Goal: Find specific page/section: Find specific page/section

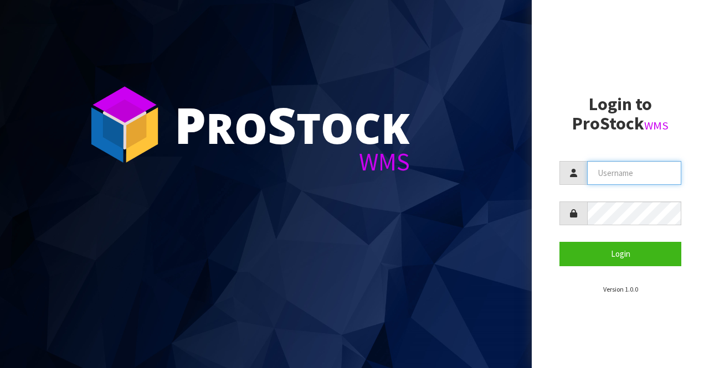
click at [647, 173] on input "text" at bounding box center [634, 173] width 94 height 24
type input "BIGGAME"
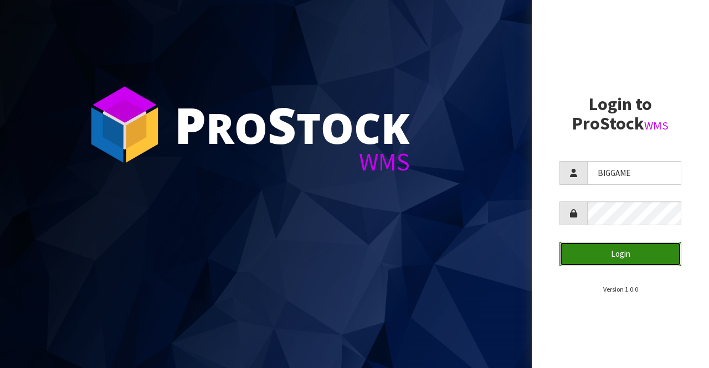
click at [604, 250] on button "Login" at bounding box center [620, 254] width 122 height 24
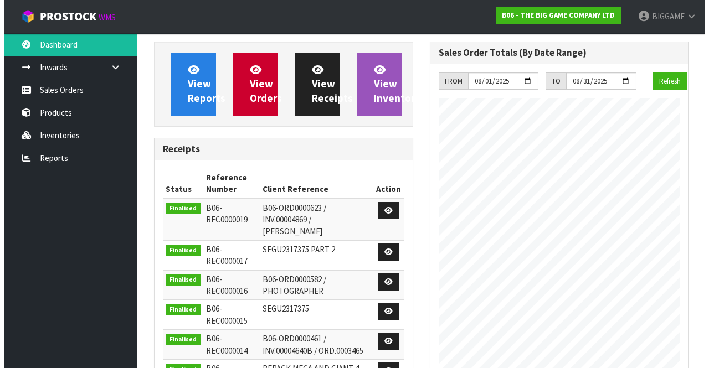
scroll to position [553070, 553247]
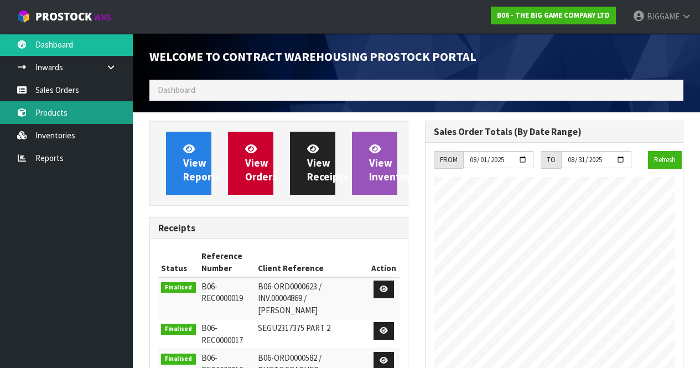
click at [66, 112] on link "Products" at bounding box center [66, 112] width 133 height 23
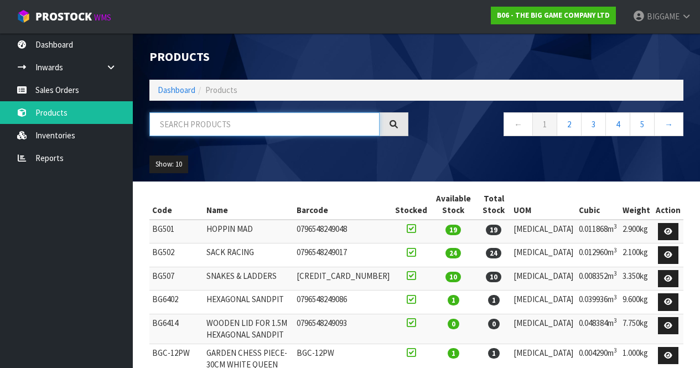
click at [201, 120] on input "text" at bounding box center [264, 124] width 230 height 24
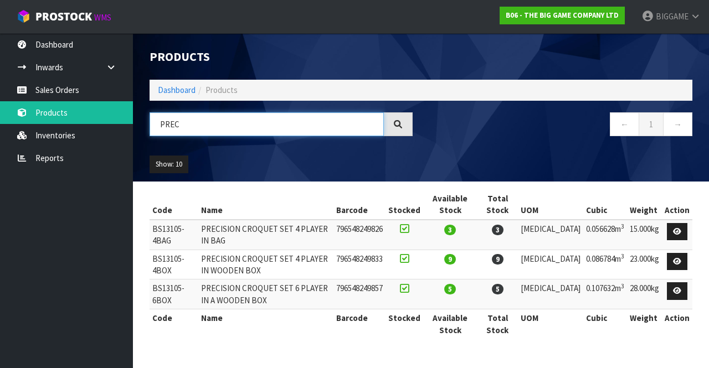
type input "PREC"
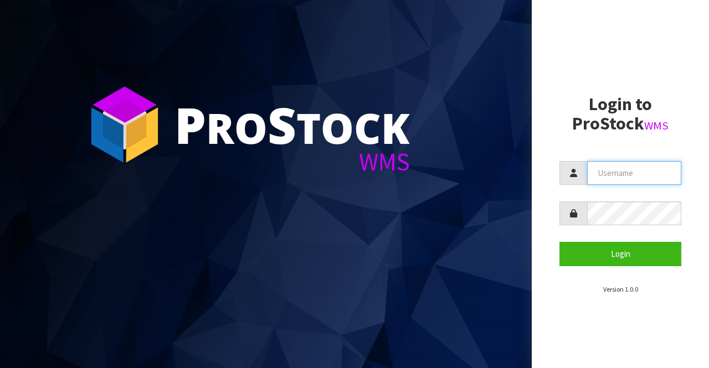
click at [622, 170] on input "text" at bounding box center [634, 173] width 94 height 24
type input "BIGGAME"
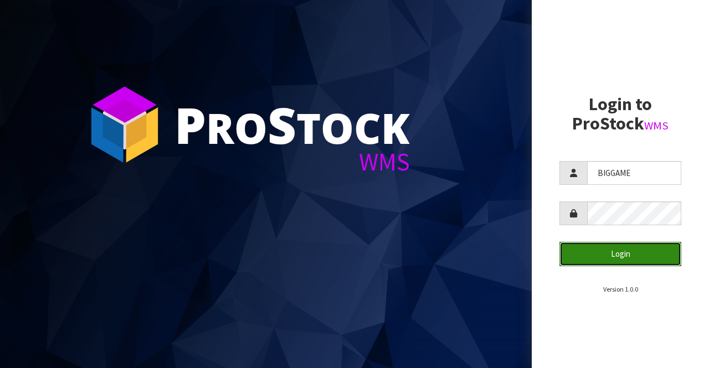
click at [606, 256] on button "Login" at bounding box center [620, 254] width 122 height 24
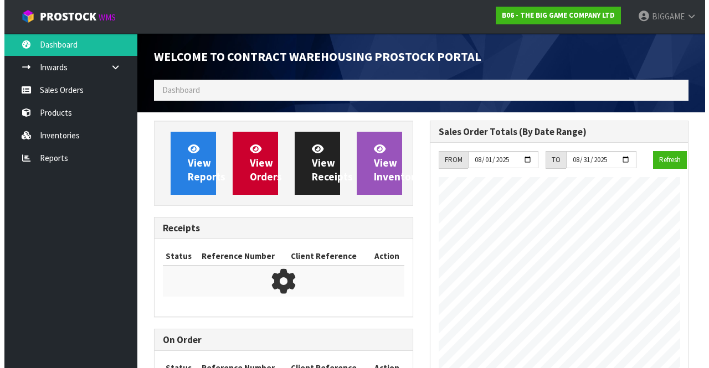
scroll to position [453, 275]
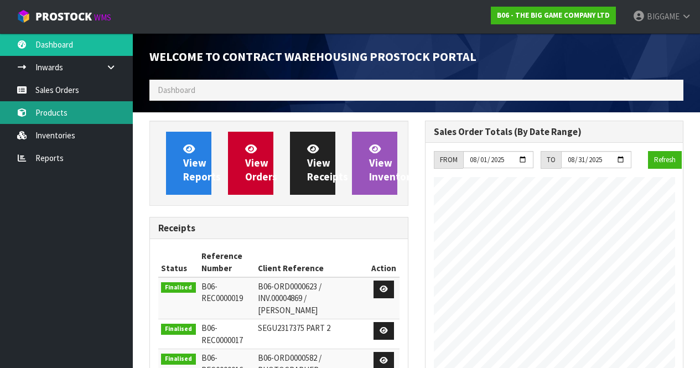
click at [73, 112] on link "Products" at bounding box center [66, 112] width 133 height 23
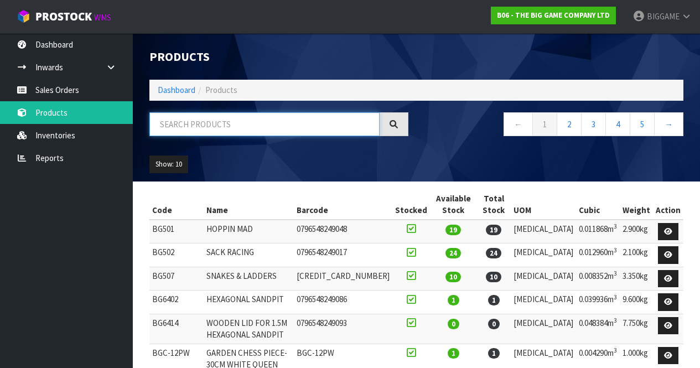
click at [175, 124] on input "text" at bounding box center [264, 124] width 230 height 24
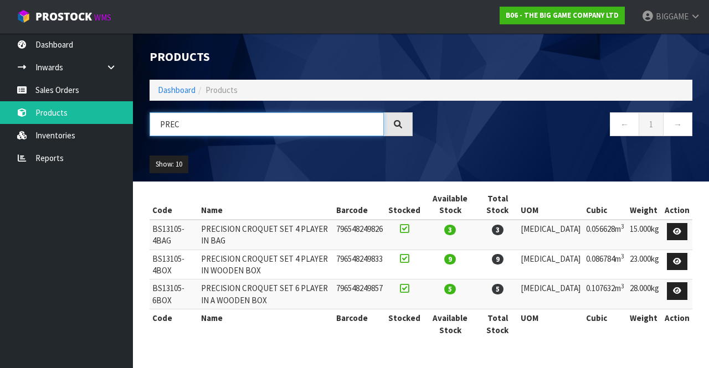
click at [175, 124] on input "PREC" at bounding box center [266, 124] width 234 height 24
type input "PREC"
